Goal: Transaction & Acquisition: Book appointment/travel/reservation

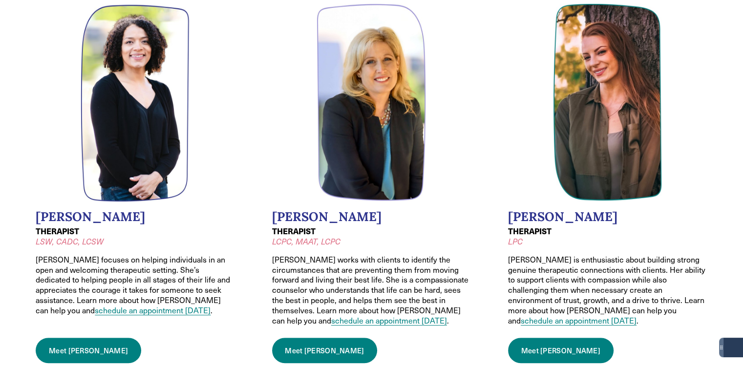
scroll to position [489, 0]
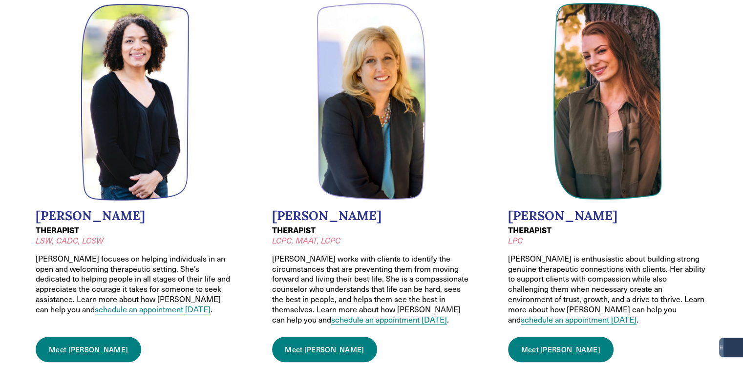
click at [331, 314] on link "schedule an appointment [DATE]" at bounding box center [389, 319] width 116 height 10
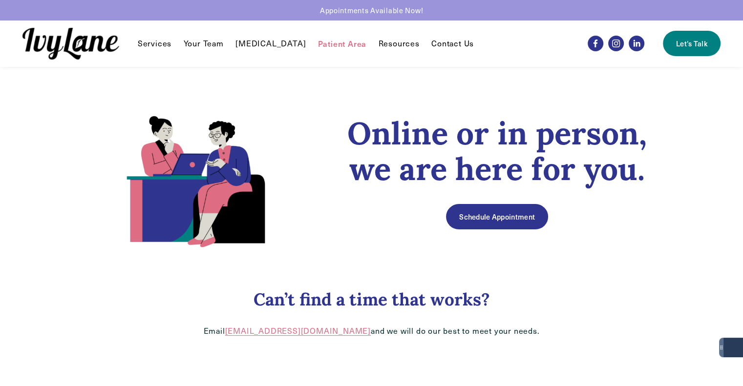
click at [486, 232] on div "Schedule Appointment" at bounding box center [497, 217] width 352 height 42
click at [492, 217] on link "Schedule Appointment" at bounding box center [497, 216] width 102 height 25
click at [480, 216] on link "Schedule Appointment" at bounding box center [497, 216] width 102 height 25
